Goal: Information Seeking & Learning: Learn about a topic

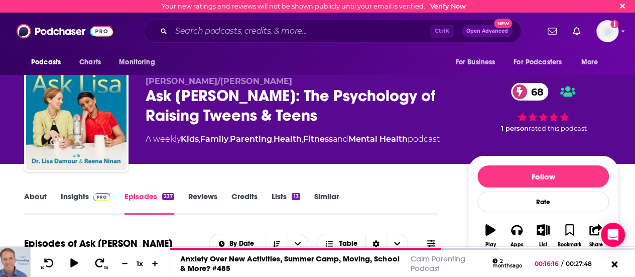
click at [77, 201] on link "Insights" at bounding box center [86, 202] width 50 height 23
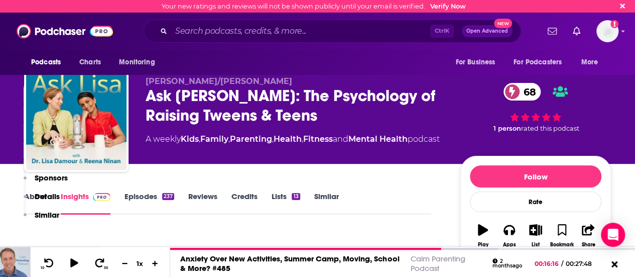
scroll to position [201, 0]
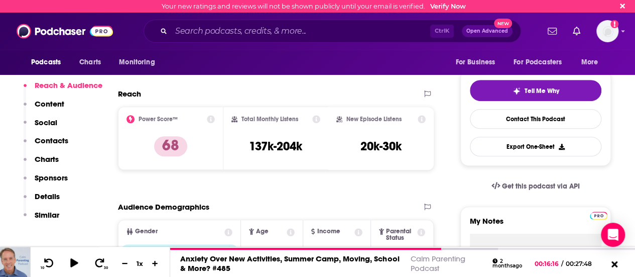
click at [212, 118] on icon at bounding box center [211, 119] width 8 height 8
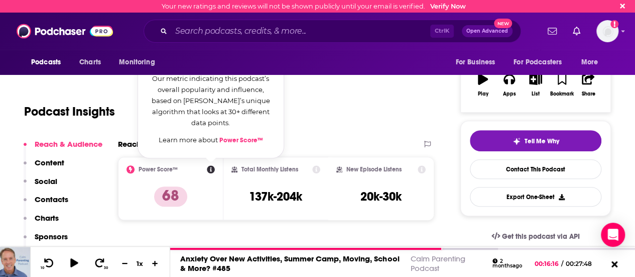
scroll to position [100, 0]
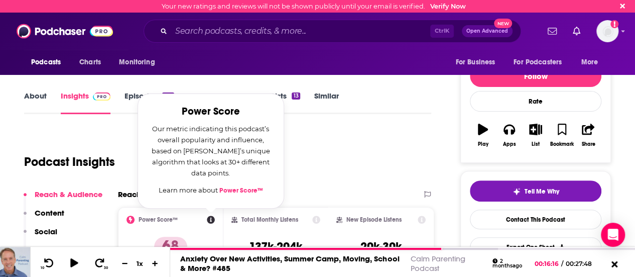
click at [318, 139] on div "Podcast Insights" at bounding box center [223, 155] width 399 height 51
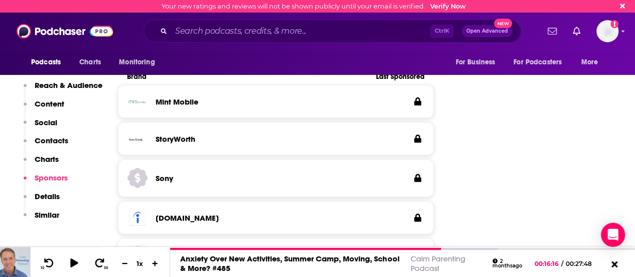
scroll to position [1457, 0]
click at [42, 195] on p "Details" at bounding box center [47, 196] width 25 height 10
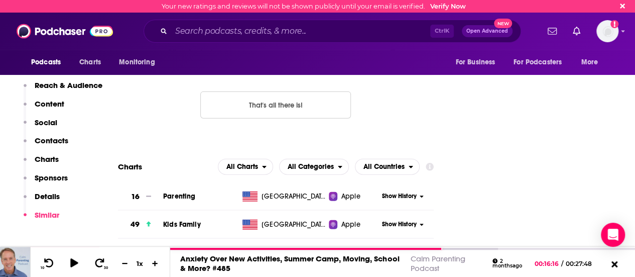
scroll to position [750, 0]
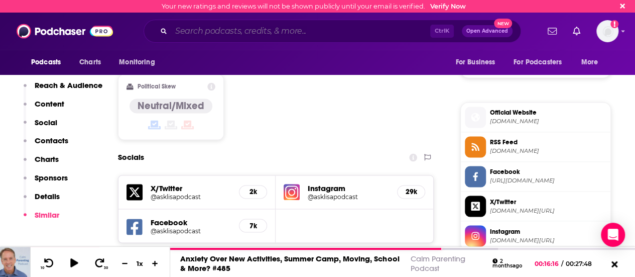
click at [236, 33] on input "Search podcasts, credits, & more..." at bounding box center [300, 31] width 259 height 16
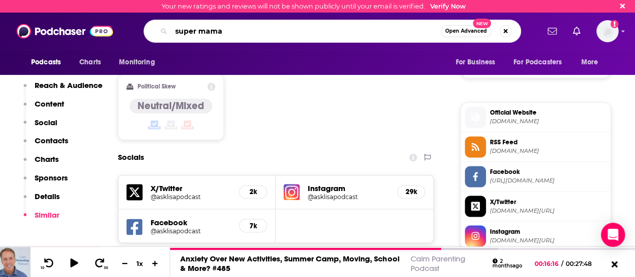
type input "super mamas"
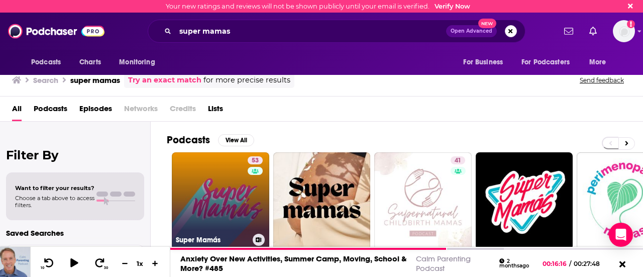
click at [238, 196] on link "53 Super Mamás" at bounding box center [220, 200] width 97 height 97
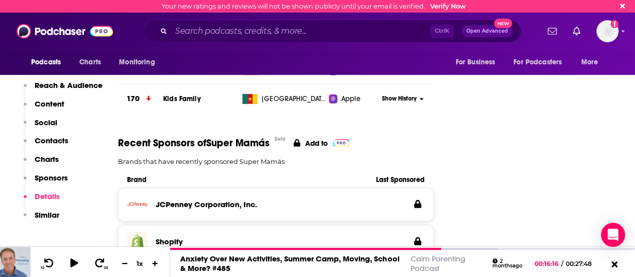
scroll to position [1306, 0]
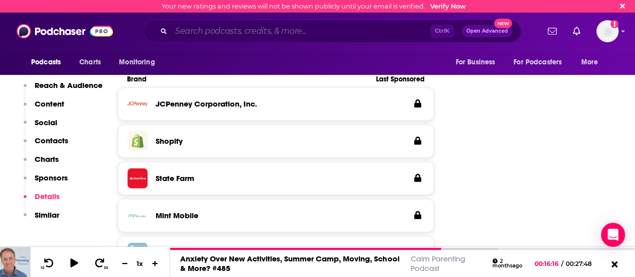
click at [235, 32] on input "Search podcasts, credits, & more..." at bounding box center [300, 31] width 259 height 16
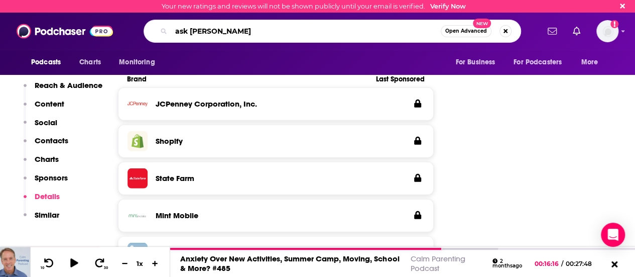
type input "ask [PERSON_NAME]"
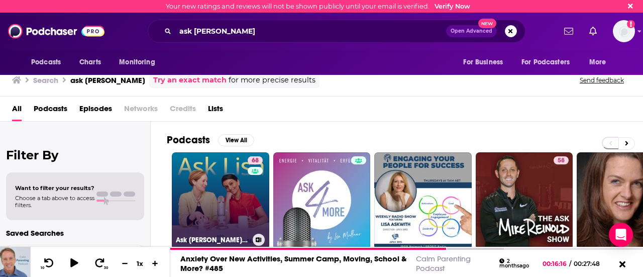
click at [229, 205] on link "68 Ask [PERSON_NAME]: The Psychology of Raising Tweens & Teens" at bounding box center [220, 200] width 97 height 97
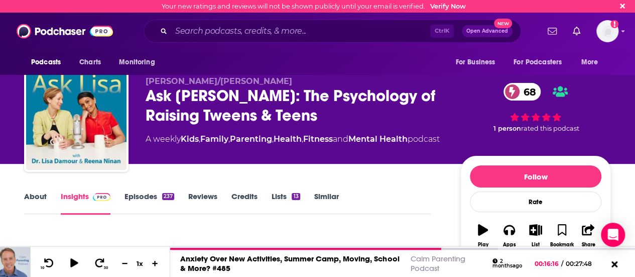
click at [126, 193] on link "Episodes 237" at bounding box center [150, 202] width 50 height 23
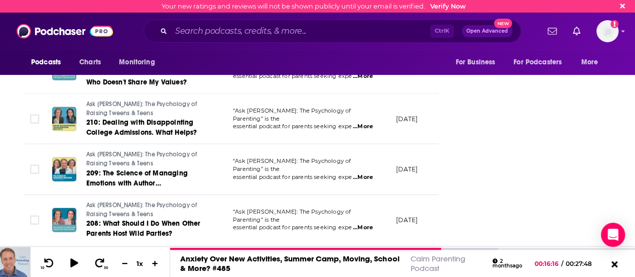
scroll to position [1328, 0]
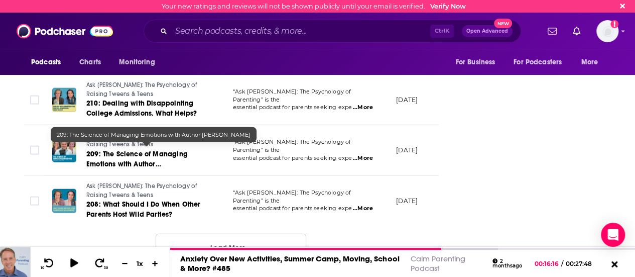
click at [163, 150] on span "209: The Science of Managing Emotions with Author [PERSON_NAME]" at bounding box center [136, 164] width 101 height 29
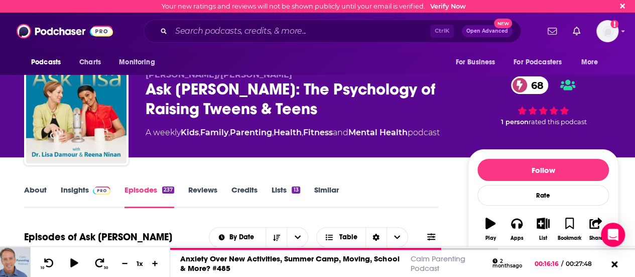
scroll to position [358, 0]
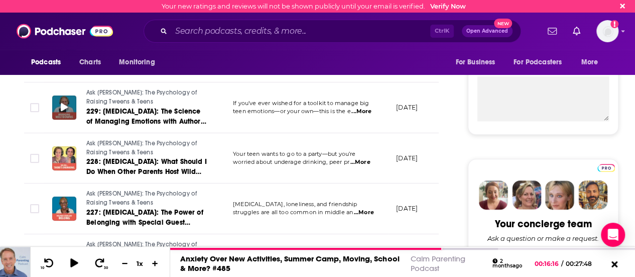
click at [65, 104] on icon at bounding box center [64, 107] width 7 height 8
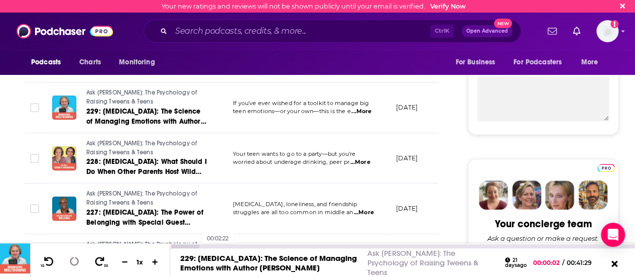
click at [197, 248] on div at bounding box center [184, 246] width 29 height 4
click at [222, 248] on div at bounding box center [200, 246] width 61 height 4
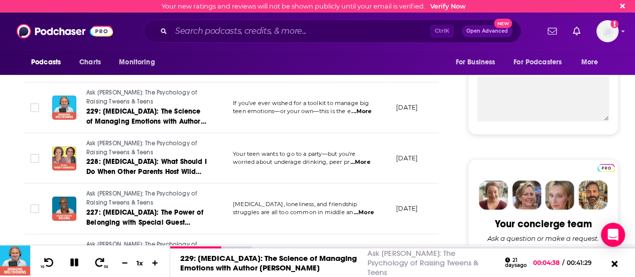
scroll to position [0, 0]
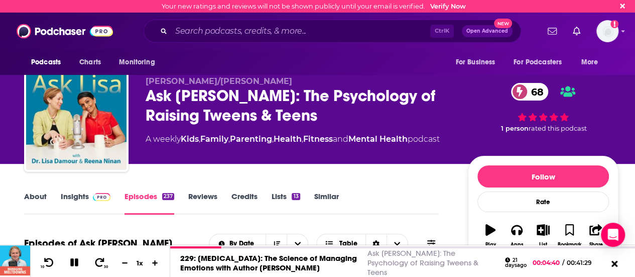
click at [76, 197] on link "Insights" at bounding box center [86, 202] width 50 height 23
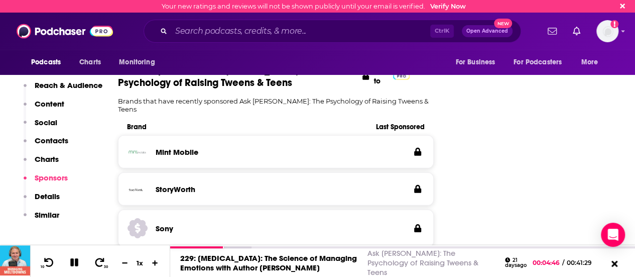
scroll to position [1507, 0]
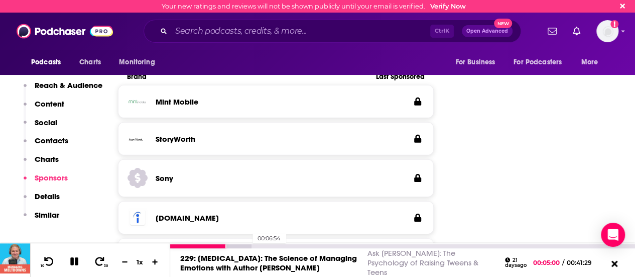
click at [247, 248] on div at bounding box center [210, 246] width 81 height 4
click at [272, 248] on div at bounding box center [227, 246] width 114 height 4
click at [324, 248] on div at bounding box center [251, 246] width 163 height 4
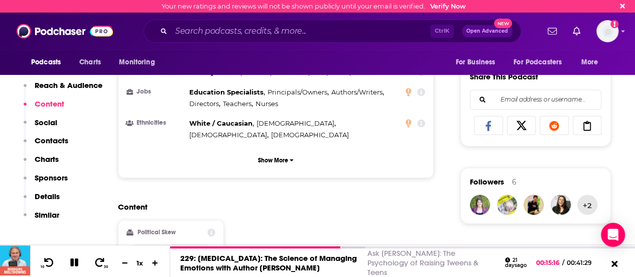
scroll to position [603, 0]
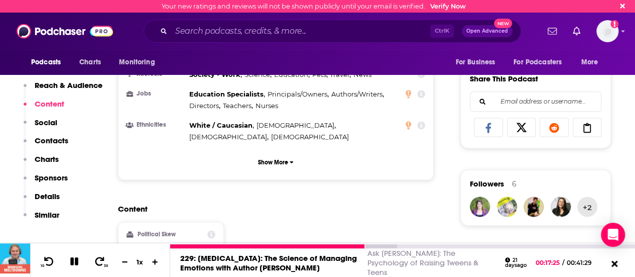
click at [78, 264] on icon at bounding box center [74, 261] width 12 height 10
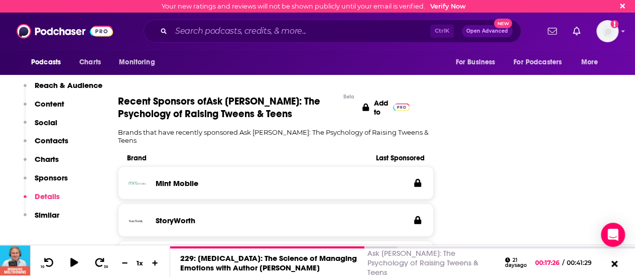
scroll to position [1457, 0]
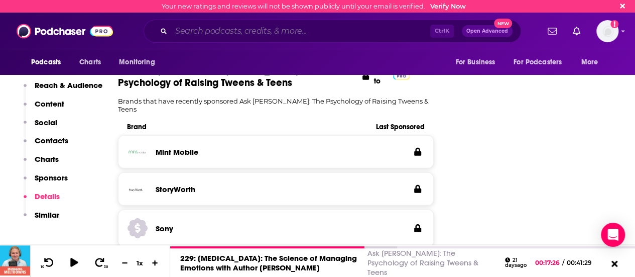
click at [245, 33] on input "Search podcasts, credits, & more..." at bounding box center [300, 31] width 259 height 16
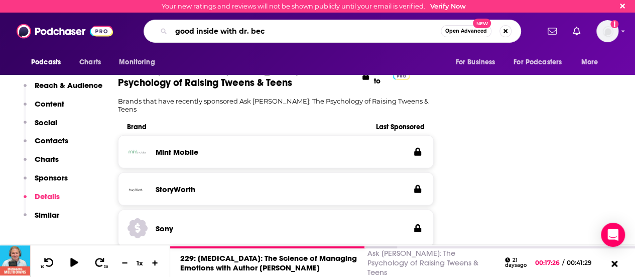
type input "good inside with [PERSON_NAME]"
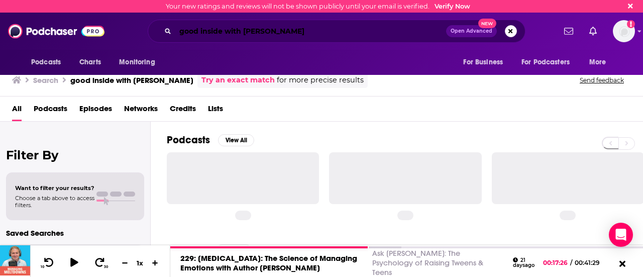
click at [312, 35] on input "good inside with [PERSON_NAME]" at bounding box center [310, 31] width 271 height 16
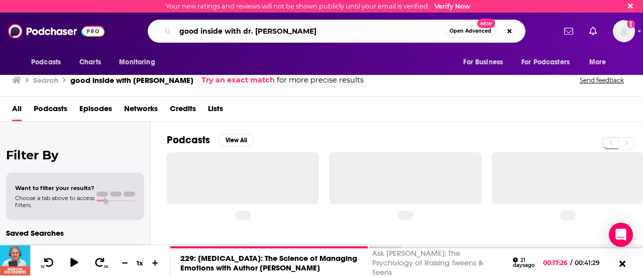
type input "good inside with dr. [PERSON_NAME]"
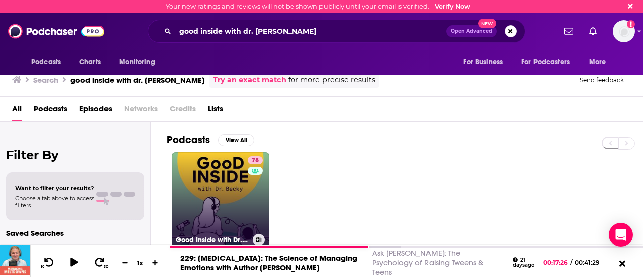
click at [220, 187] on link "78 Good Inside with Dr. [PERSON_NAME]" at bounding box center [220, 200] width 97 height 97
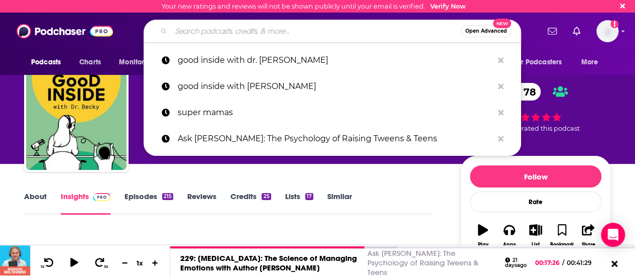
click at [252, 28] on input "Search podcasts, credits, & more..." at bounding box center [316, 31] width 290 height 16
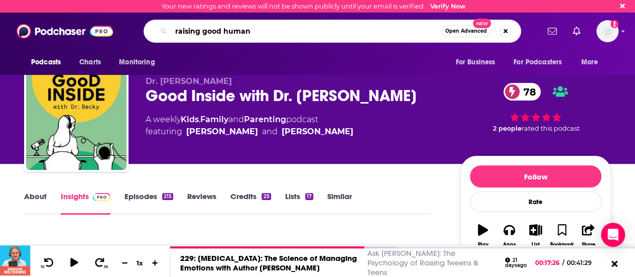
type input "raising good humans"
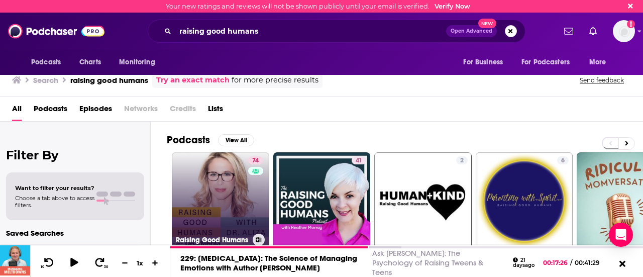
click at [223, 193] on link "74 Raising Good Humans" at bounding box center [220, 200] width 97 height 97
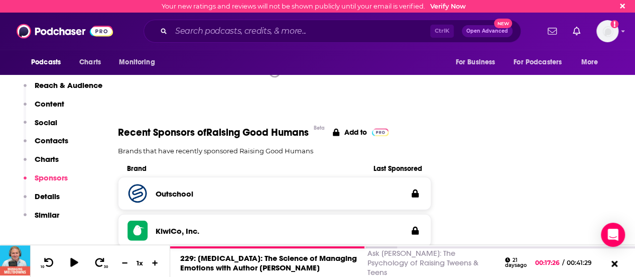
scroll to position [1356, 0]
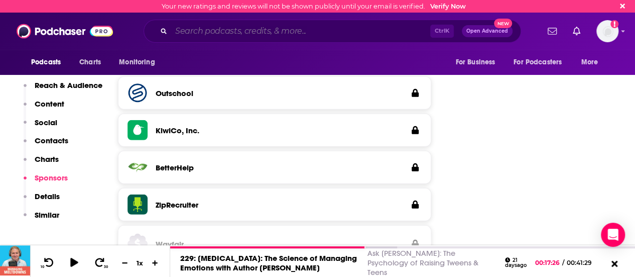
click at [224, 30] on input "Search podcasts, credits, & more..." at bounding box center [300, 31] width 259 height 16
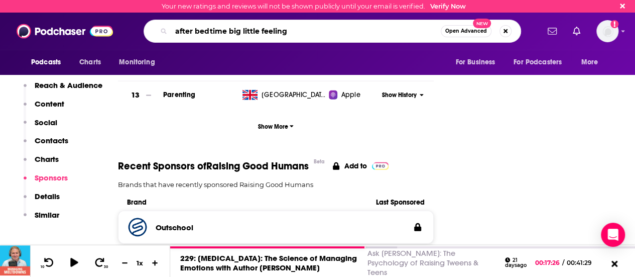
type input "after bedtime big little feelings"
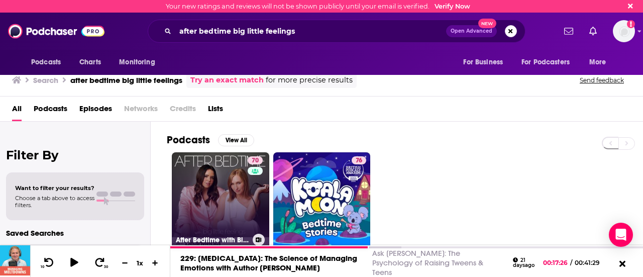
click at [218, 182] on link "70 After Bedtime with Big Little Feelings" at bounding box center [220, 200] width 97 height 97
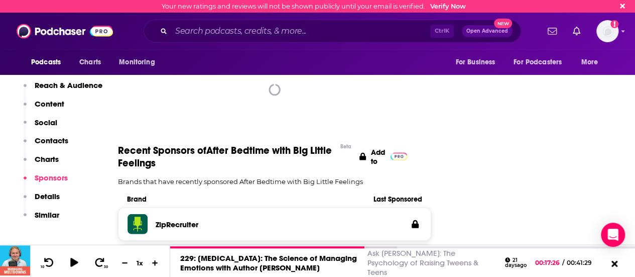
scroll to position [1256, 0]
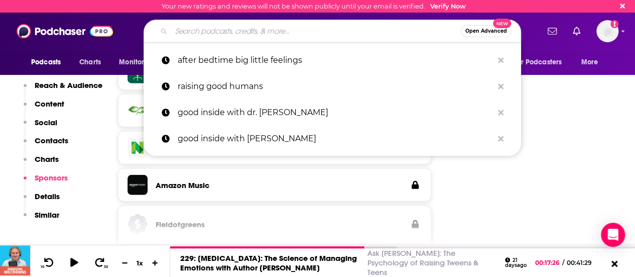
click at [261, 30] on input "Search podcasts, credits, & more..." at bounding box center [316, 31] width 290 height 16
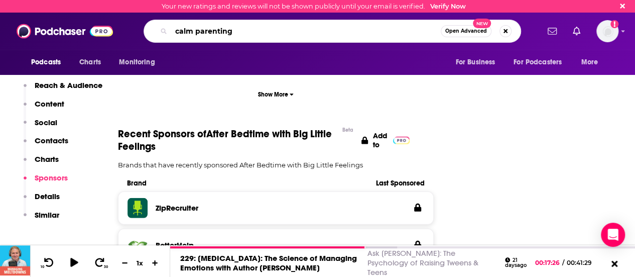
type input "calm parenting"
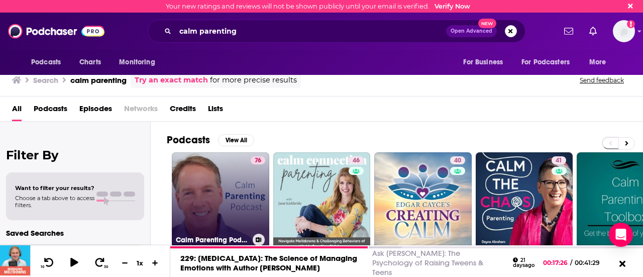
click at [226, 190] on link "76 Calm Parenting Podcast" at bounding box center [220, 200] width 97 height 97
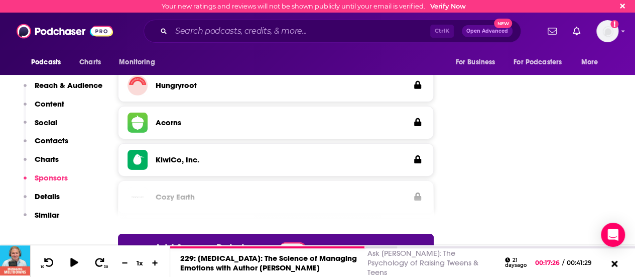
scroll to position [1457, 0]
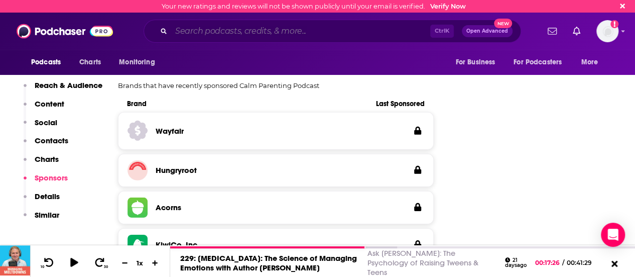
click at [260, 32] on input "Search podcasts, credits, & more..." at bounding box center [300, 31] width 259 height 16
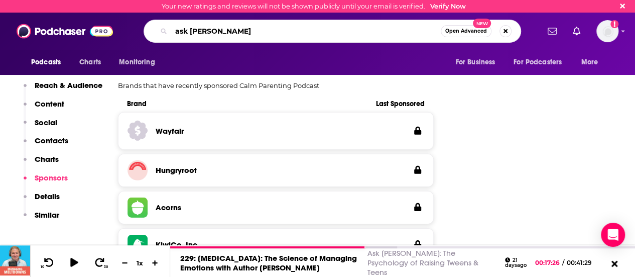
type input "ask [PERSON_NAME]"
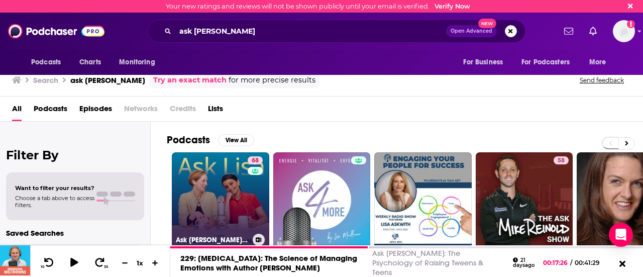
click at [222, 191] on link "68 Ask [PERSON_NAME]: The Psychology of Raising Tweens & Teens" at bounding box center [220, 200] width 97 height 97
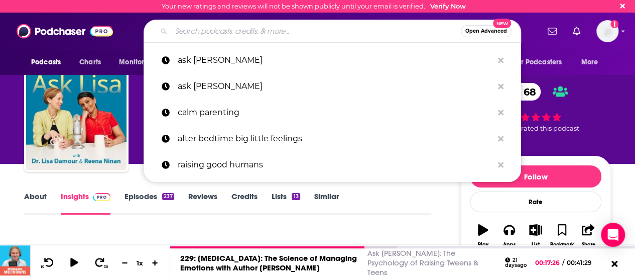
click at [232, 29] on input "Search podcasts, credits, & more..." at bounding box center [316, 31] width 290 height 16
paste input "Care and Feeding | Slate's parenting show"
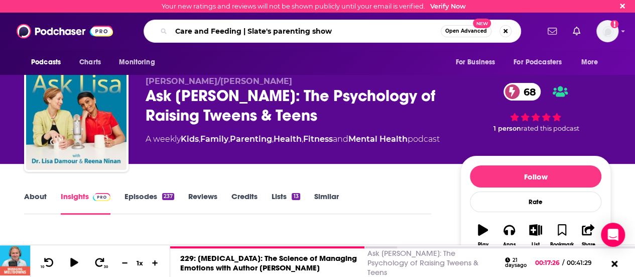
drag, startPoint x: 242, startPoint y: 34, endPoint x: 390, endPoint y: 30, distance: 148.2
click at [390, 30] on input "Care and Feeding | Slate's parenting show" at bounding box center [306, 31] width 270 height 16
type input "Care and Feeding"
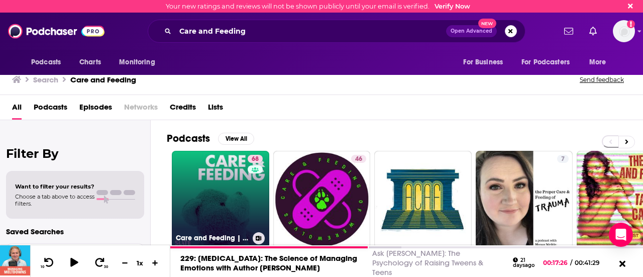
click at [233, 187] on link "68 Care and Feeding | Slate's parenting show" at bounding box center [220, 199] width 97 height 97
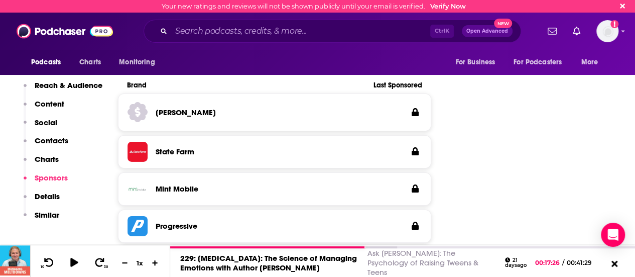
scroll to position [1507, 0]
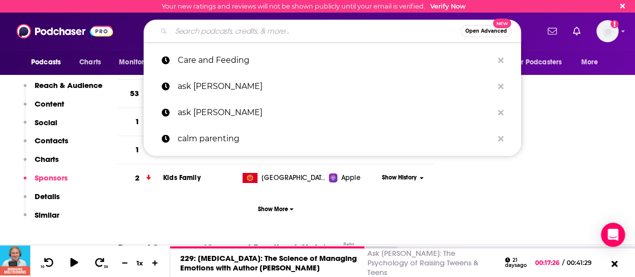
click at [257, 25] on input "Search podcasts, credits, & more..." at bounding box center [316, 31] width 290 height 16
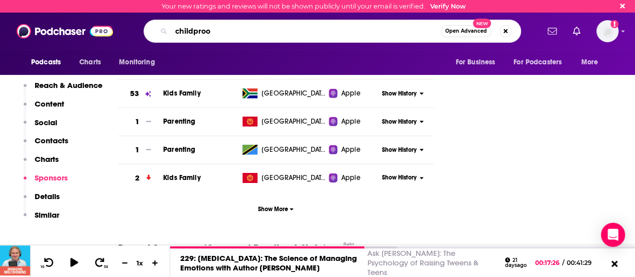
type input "childproof"
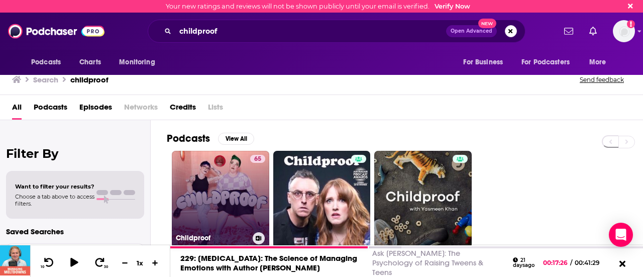
click at [229, 178] on link "65 Childproof" at bounding box center [220, 199] width 97 height 97
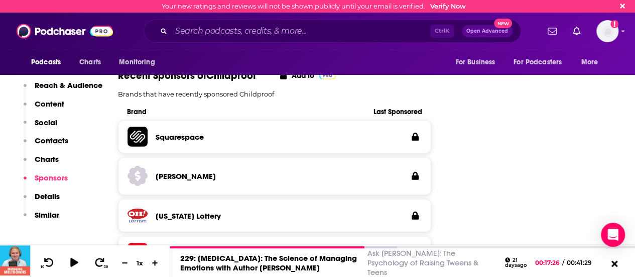
scroll to position [1457, 0]
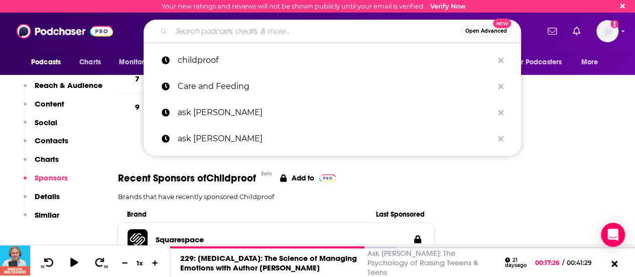
click at [255, 33] on input "Search podcasts, credits, & more..." at bounding box center [316, 31] width 290 height 16
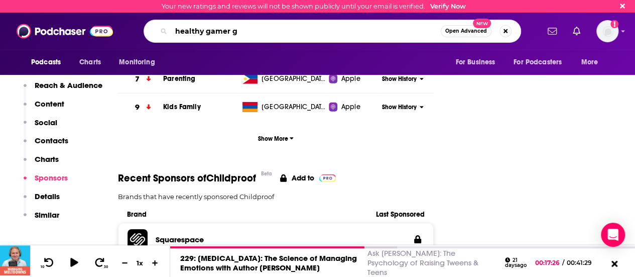
type input "healthy gamer gg"
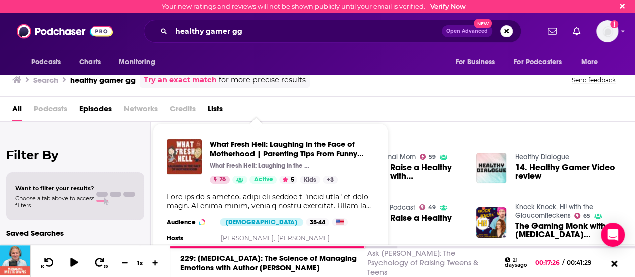
click at [423, 94] on div "Search healthy gamer gg Try an exact match for more precise results Send feedba…" at bounding box center [317, 78] width 635 height 36
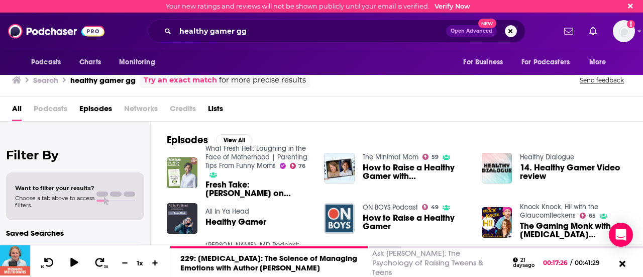
click at [186, 167] on img "Fresh Take: Dr. Alok Kanojia on Parenting a Healthy Gamer" at bounding box center [182, 172] width 31 height 31
click at [210, 35] on input "healthy gamer gg" at bounding box center [310, 31] width 271 height 16
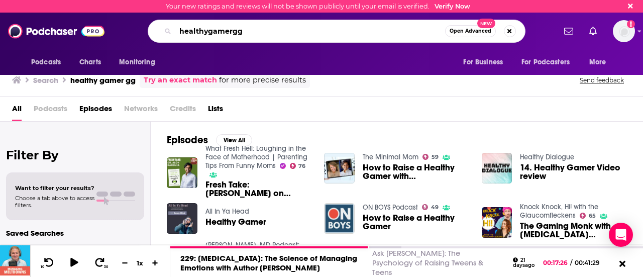
type input "healthygamergg"
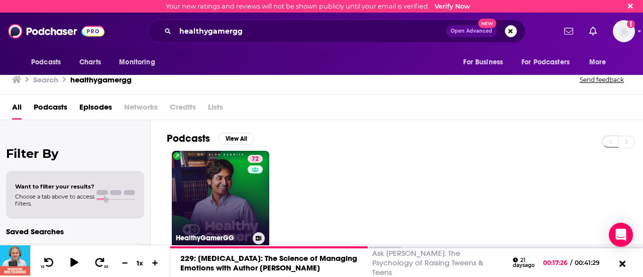
click at [218, 218] on link "72 HealthyGamerGG" at bounding box center [220, 199] width 97 height 97
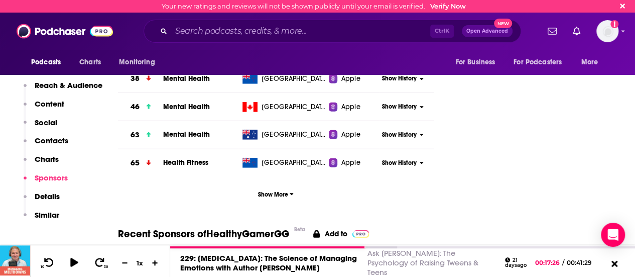
scroll to position [1507, 0]
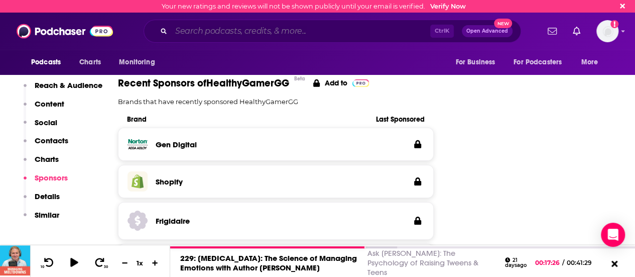
click at [249, 32] on input "Search podcasts, credits, & more..." at bounding box center [300, 31] width 259 height 16
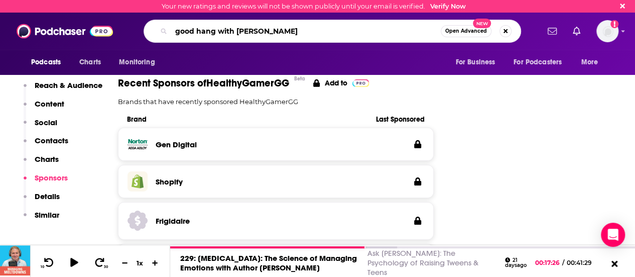
type input "good hang with [PERSON_NAME]"
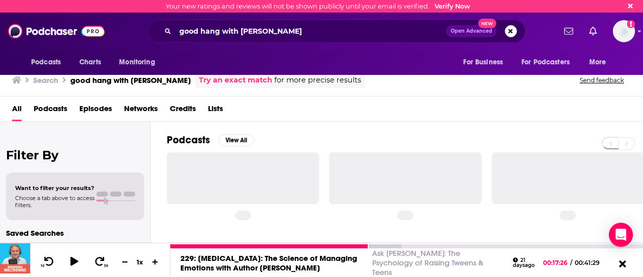
click at [626, 267] on icon at bounding box center [622, 264] width 13 height 10
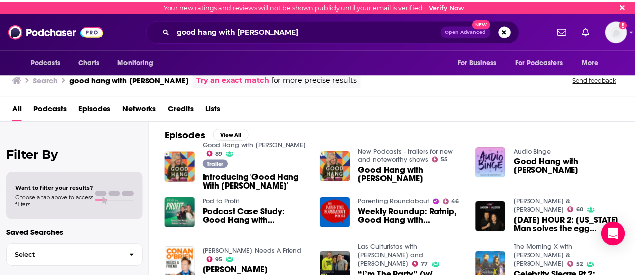
scroll to position [100, 0]
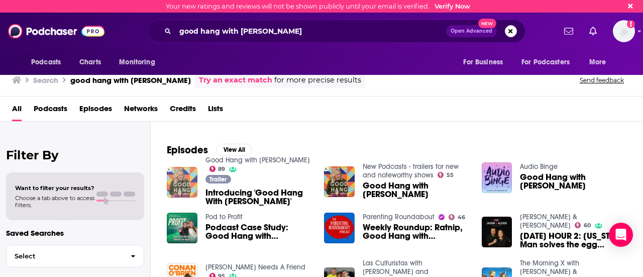
click at [190, 170] on img "Introducing 'Good Hang With Amy Poehler'" at bounding box center [182, 182] width 31 height 31
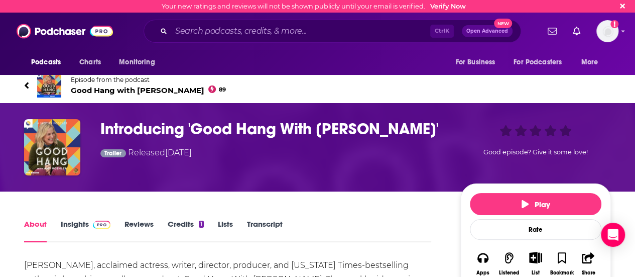
click at [173, 128] on h1 "Introducing 'Good Hang With [PERSON_NAME]'" at bounding box center [272, 129] width 344 height 20
click at [74, 228] on link "Insights" at bounding box center [86, 230] width 50 height 23
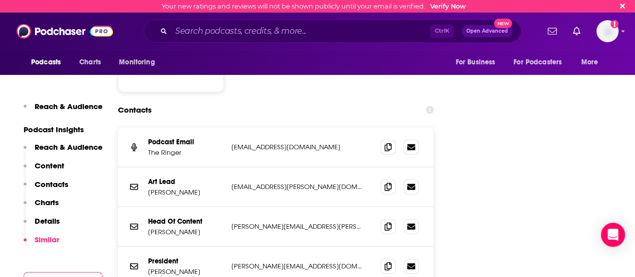
scroll to position [1155, 0]
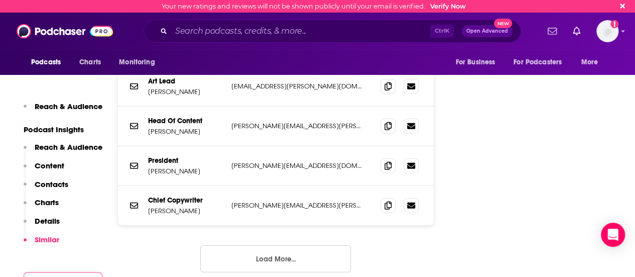
click at [312, 245] on button "Load More..." at bounding box center [275, 258] width 151 height 27
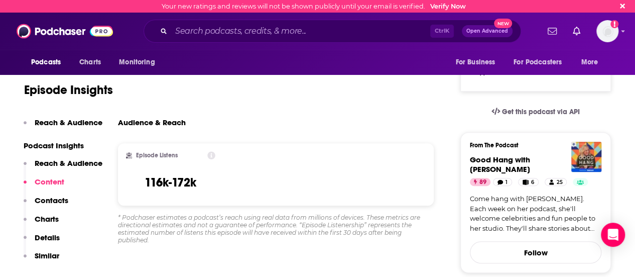
scroll to position [0, 0]
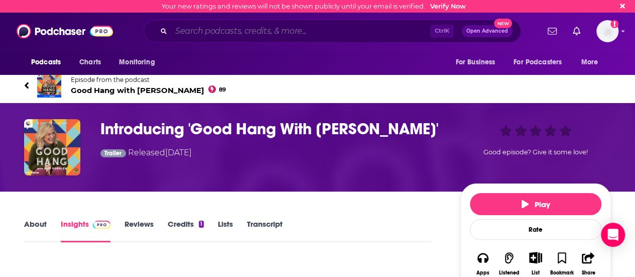
click at [197, 35] on input "Search podcasts, credits, & more..." at bounding box center [300, 31] width 259 height 16
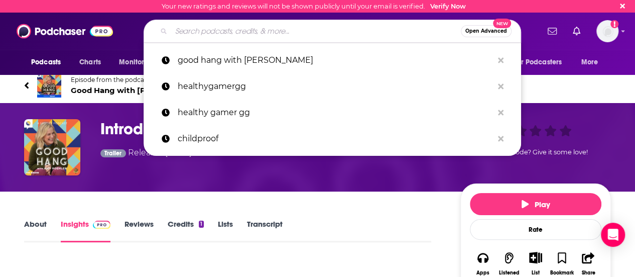
paste input "Super Mamás"
type input "Super Mamás"
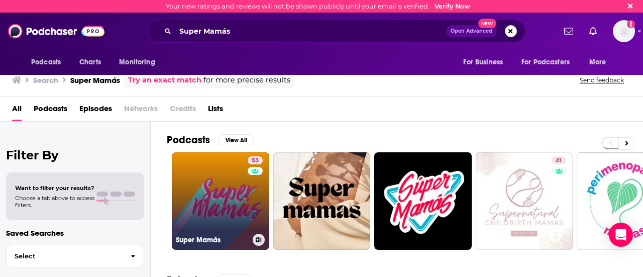
click at [219, 184] on link "53 Super Mamás" at bounding box center [220, 200] width 97 height 97
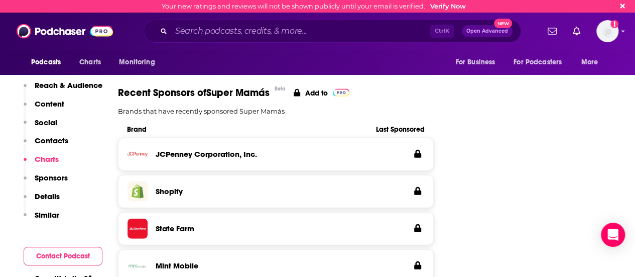
scroll to position [1005, 0]
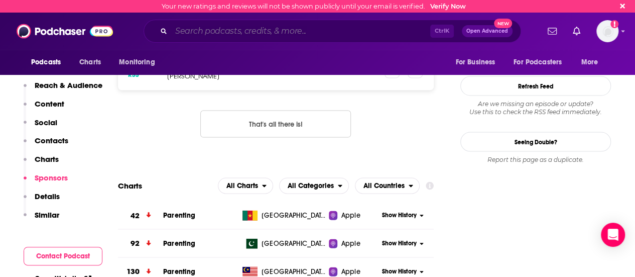
click at [241, 35] on input "Search podcasts, credits, & more..." at bounding box center [300, 31] width 259 height 16
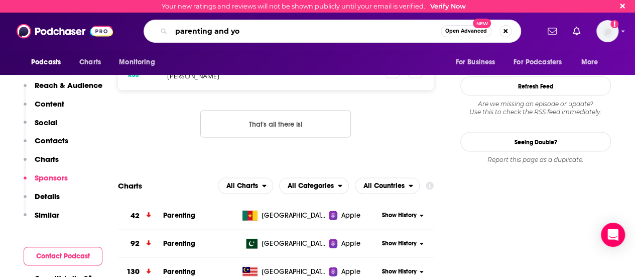
type input "parenting and you"
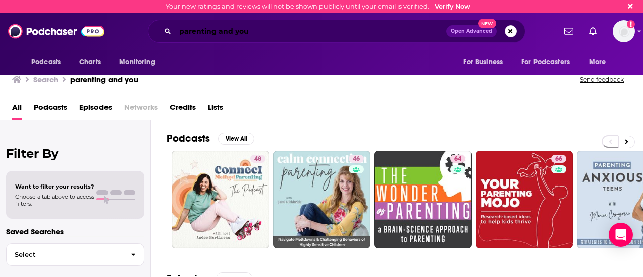
click at [224, 31] on input "parenting and you" at bounding box center [310, 31] width 271 height 16
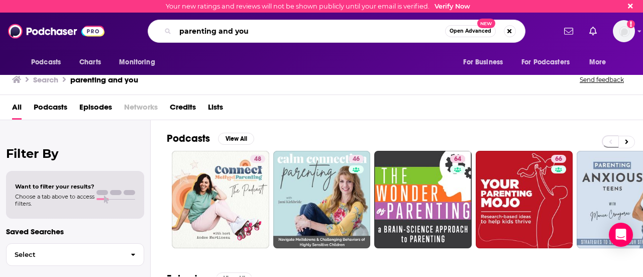
click at [224, 31] on input "parenting and you" at bounding box center [310, 31] width 270 height 16
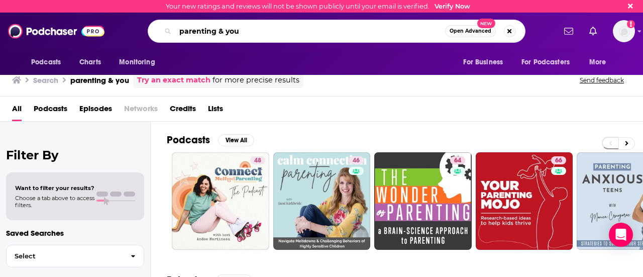
click at [271, 30] on input "parenting & you" at bounding box center [310, 31] width 270 height 16
type input "parenting & you with dr. [GEOGRAPHIC_DATA]"
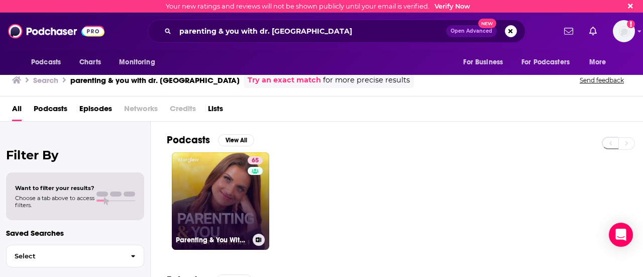
click at [213, 194] on link "65 Parenting & You With Dr. [PERSON_NAME]" at bounding box center [220, 200] width 97 height 97
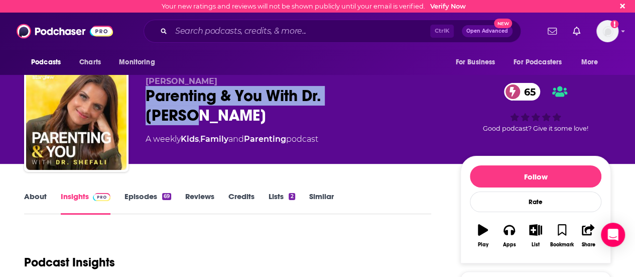
drag, startPoint x: 147, startPoint y: 95, endPoint x: 373, endPoint y: 96, distance: 226.0
click at [373, 96] on div "Parenting & You With Dr. [PERSON_NAME] 65" at bounding box center [295, 105] width 299 height 39
drag, startPoint x: 380, startPoint y: 97, endPoint x: 149, endPoint y: 99, distance: 231.1
click at [149, 99] on div "Parenting & You With Dr. [PERSON_NAME] 65" at bounding box center [295, 105] width 299 height 39
copy h2 "Parenting & You With Dr. [PERSON_NAME]"
